Goal: Book appointment/travel/reservation

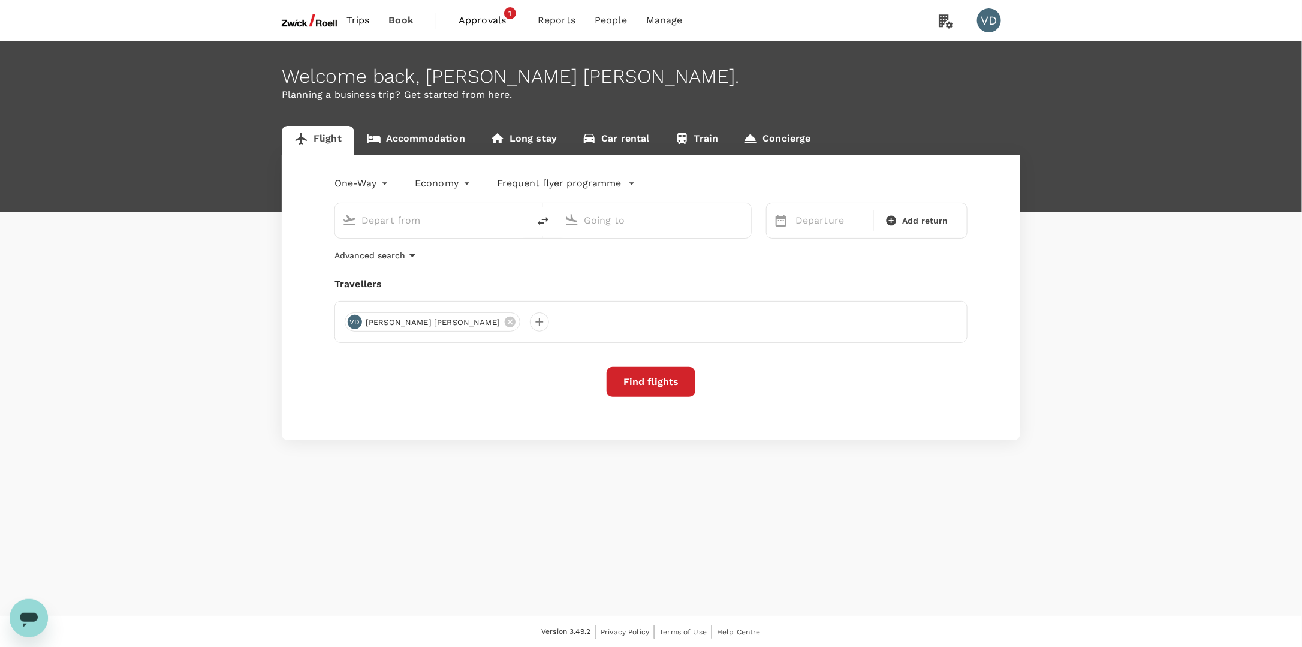
type input "Incheon Intl (ICN)"
type input "[GEOGRAPHIC_DATA], [GEOGRAPHIC_DATA] (any)"
click at [495, 23] on span "Approvals" at bounding box center [489, 20] width 60 height 14
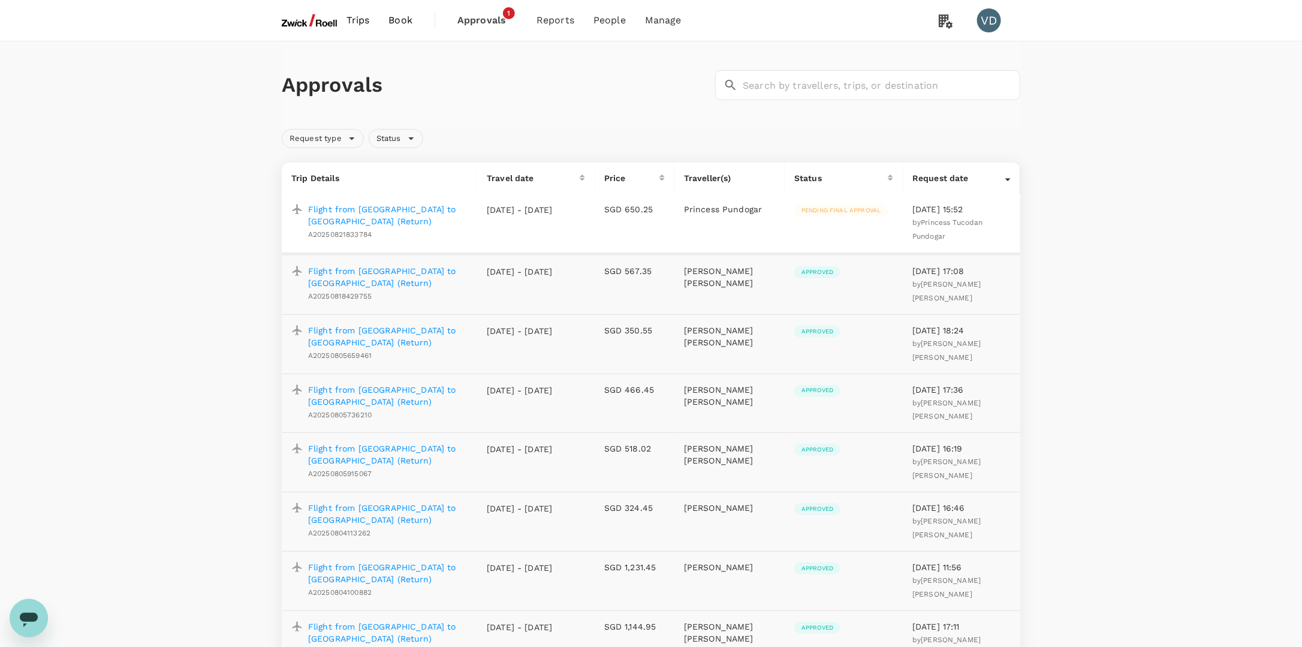
drag, startPoint x: 320, startPoint y: 17, endPoint x: 336, endPoint y: 34, distance: 24.2
click at [320, 17] on img at bounding box center [309, 20] width 55 height 26
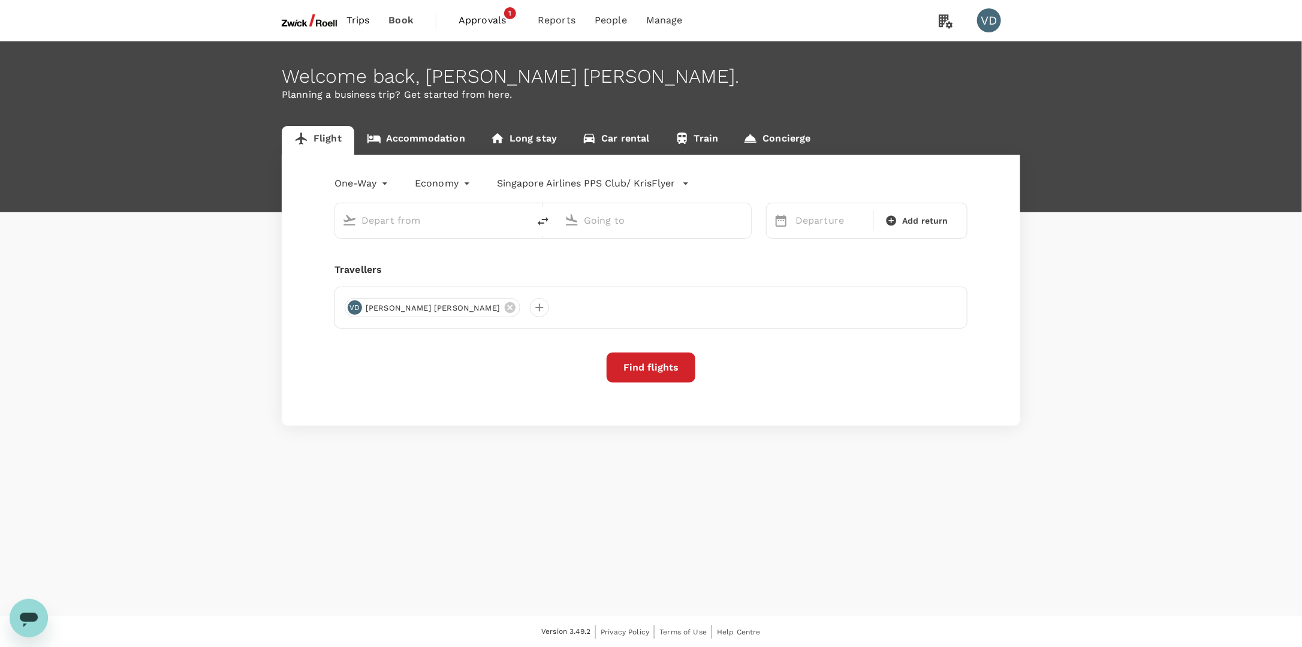
type input "Incheon Intl (ICN)"
type input "[GEOGRAPHIC_DATA], [GEOGRAPHIC_DATA] (any)"
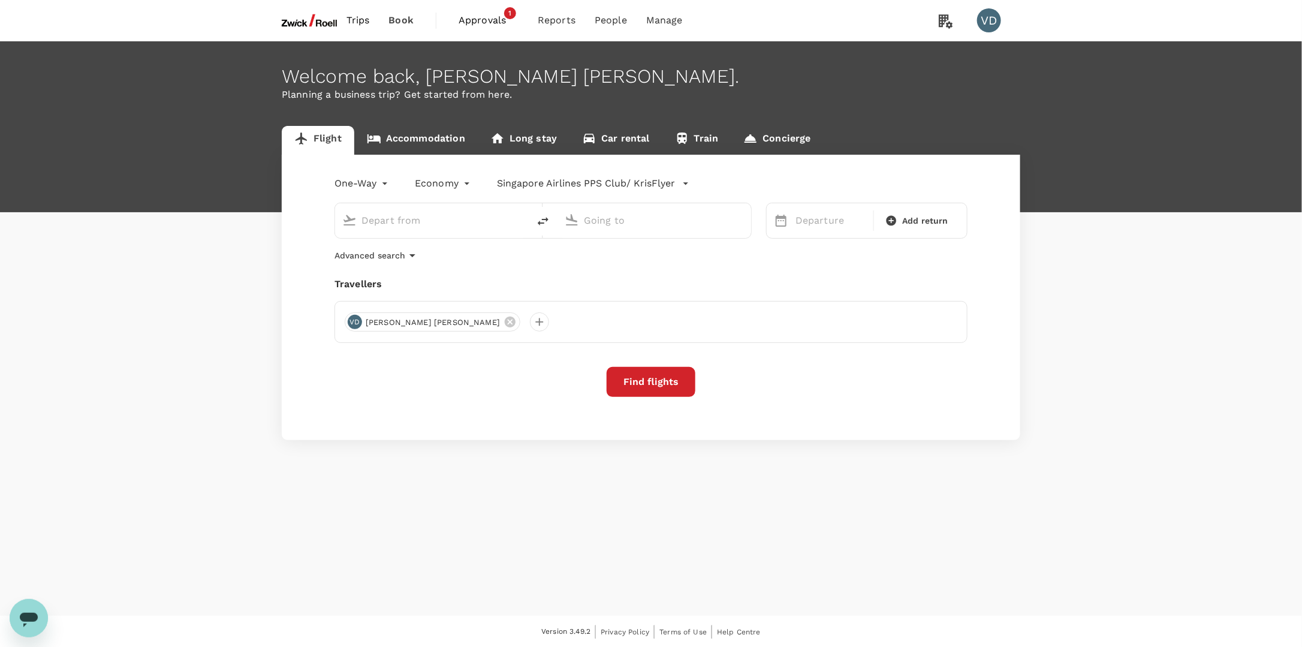
type input "Incheon Intl (ICN)"
type input "[GEOGRAPHIC_DATA], [GEOGRAPHIC_DATA] (any)"
